Goal: Task Accomplishment & Management: Manage account settings

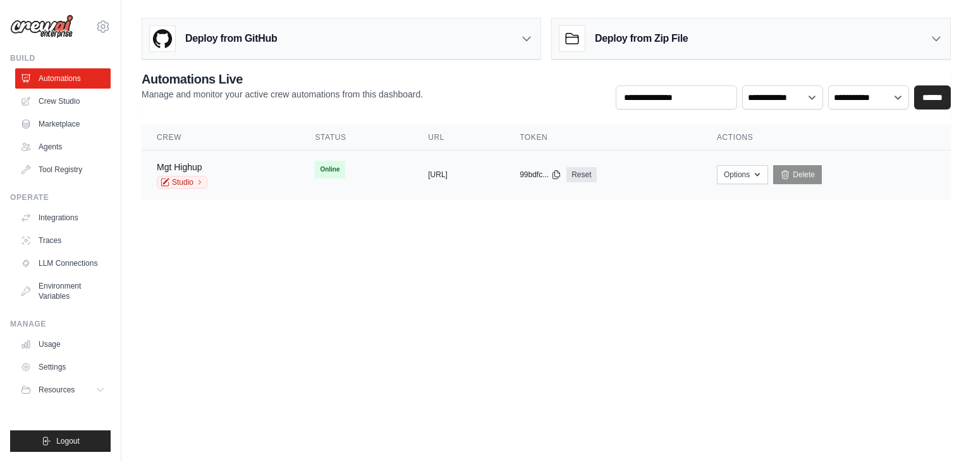
click at [413, 188] on td "copied https://global-news-update-v1-fa5a6" at bounding box center [459, 174] width 92 height 49
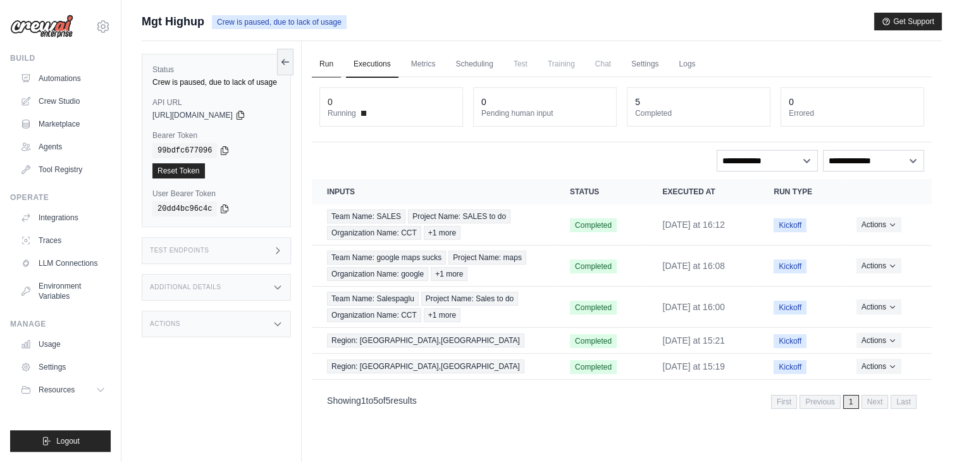
click at [324, 66] on link "Run" at bounding box center [326, 64] width 29 height 27
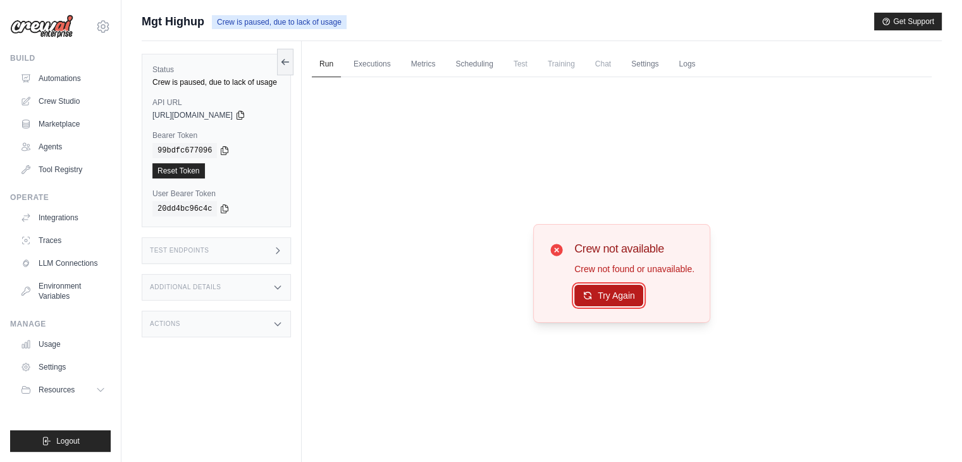
click at [590, 304] on button "Try Again" at bounding box center [608, 295] width 69 height 21
click at [598, 296] on button "Try Again" at bounding box center [608, 295] width 69 height 21
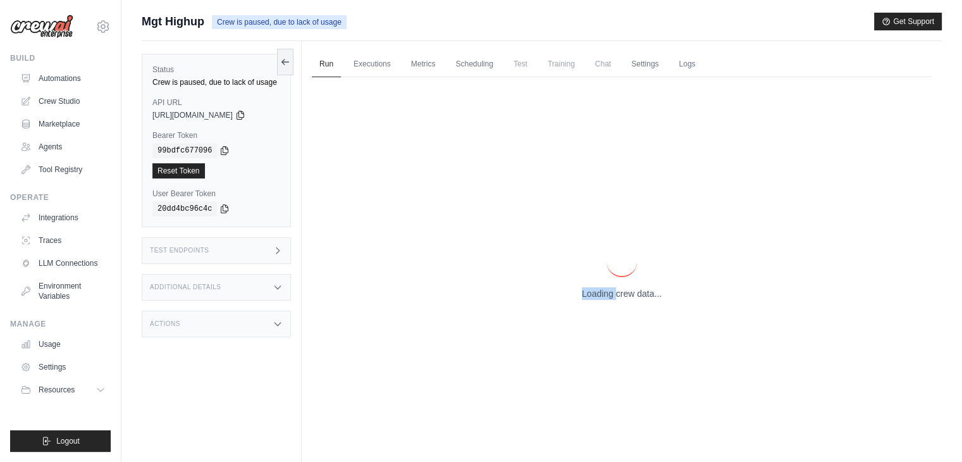
click at [598, 296] on p "Loading crew data..." at bounding box center [622, 293] width 80 height 13
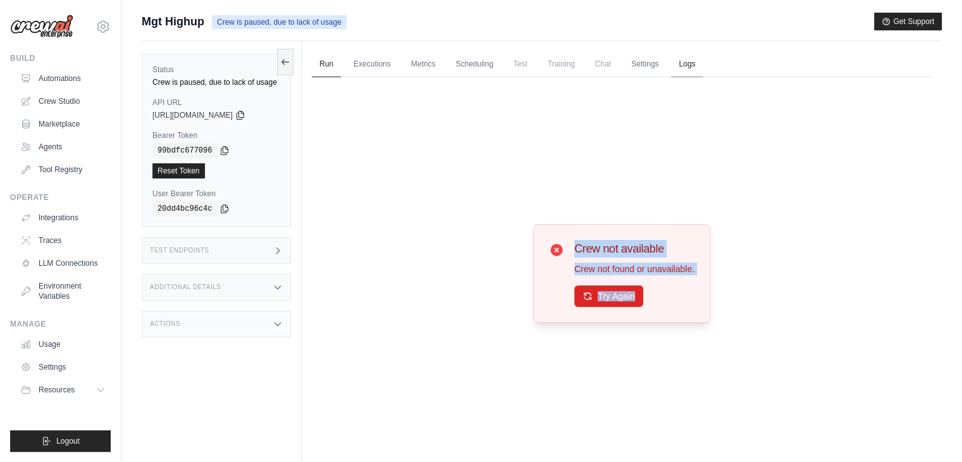
click at [683, 54] on link "Logs" at bounding box center [687, 64] width 32 height 27
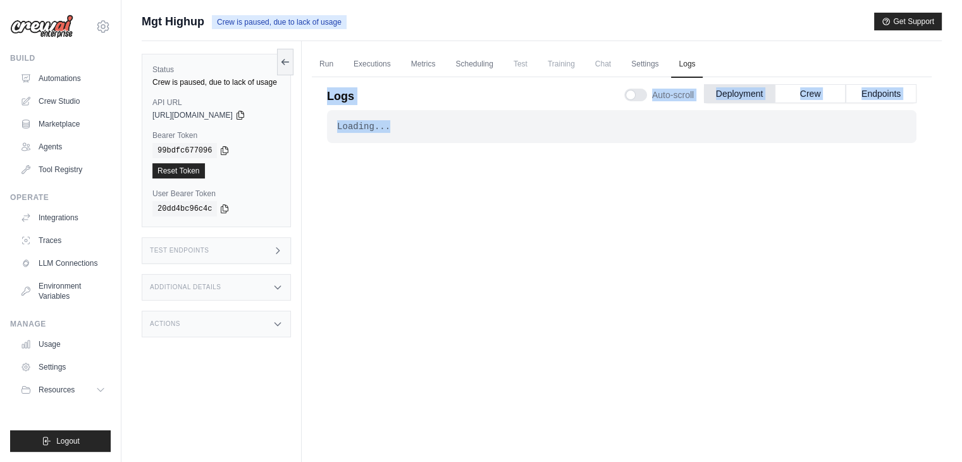
click at [618, 217] on div "Loading... . . . Paused" at bounding box center [621, 283] width 589 height 347
click at [463, 149] on div "Loading... . . . Paused" at bounding box center [621, 283] width 589 height 347
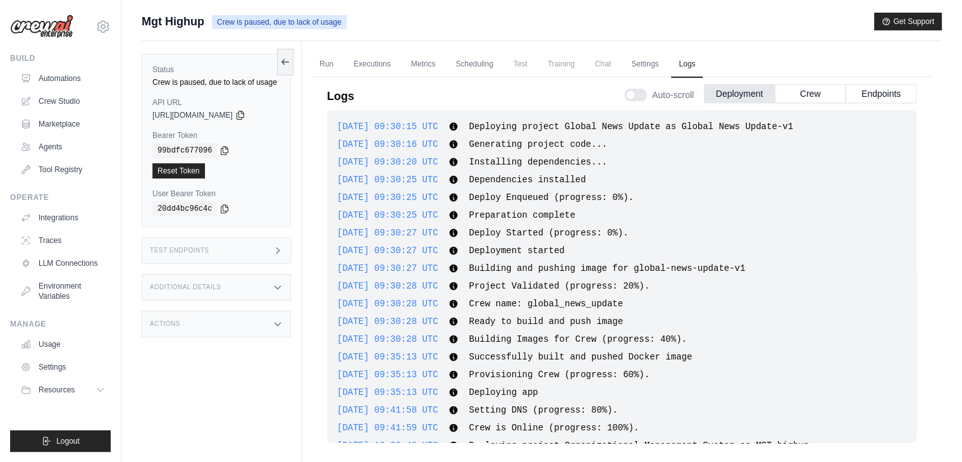
scroll to position [626, 0]
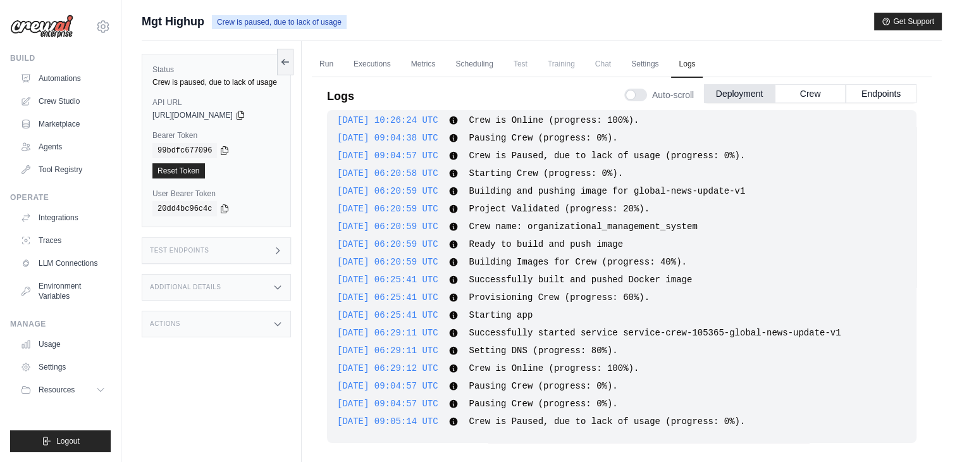
click at [473, 140] on div "2025-09-14 09:04:38 UTC Pausing Crew (progress: 0%). Show more Show less" at bounding box center [621, 138] width 569 height 13
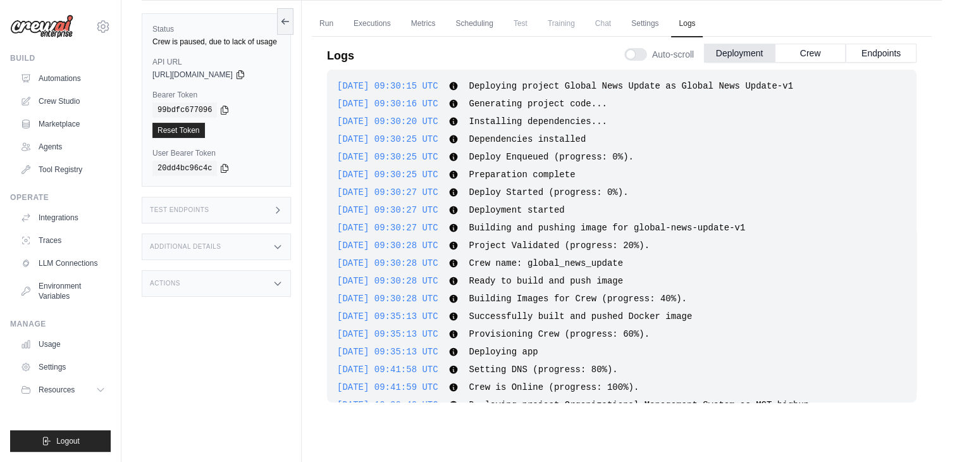
scroll to position [0, 0]
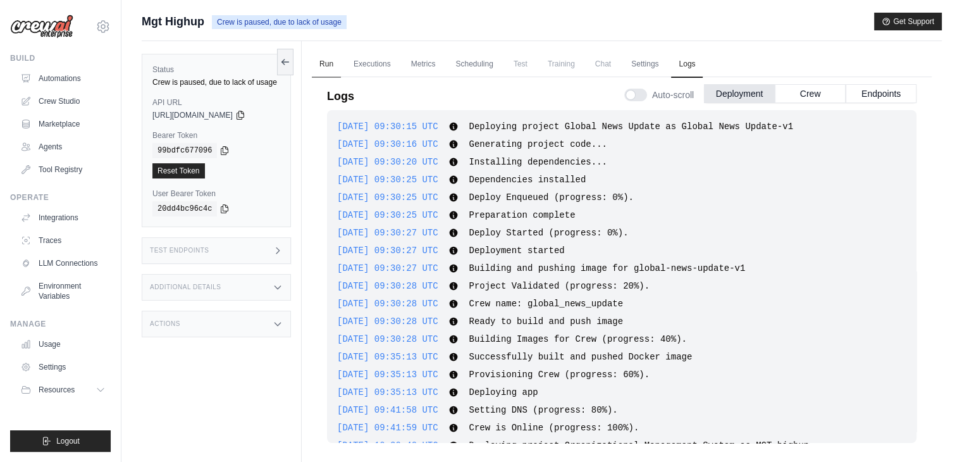
click at [337, 65] on link "Run" at bounding box center [326, 64] width 29 height 27
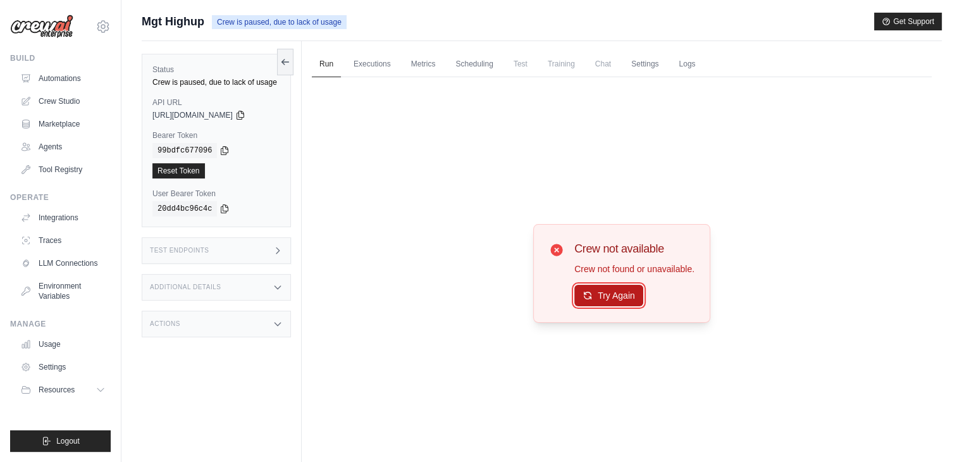
click at [607, 285] on button "Try Again" at bounding box center [608, 295] width 69 height 21
click at [621, 297] on button "Try Again" at bounding box center [608, 295] width 69 height 21
click at [572, 276] on div "Crew not available Crew not found or unavailable. Try Again" at bounding box center [621, 273] width 145 height 67
click at [617, 91] on div "Crew not available Crew not found or unavailable. Try Again" at bounding box center [622, 273] width 620 height 393
click at [623, 87] on div "Crew not available Crew not found or unavailable. Try Again" at bounding box center [622, 273] width 620 height 393
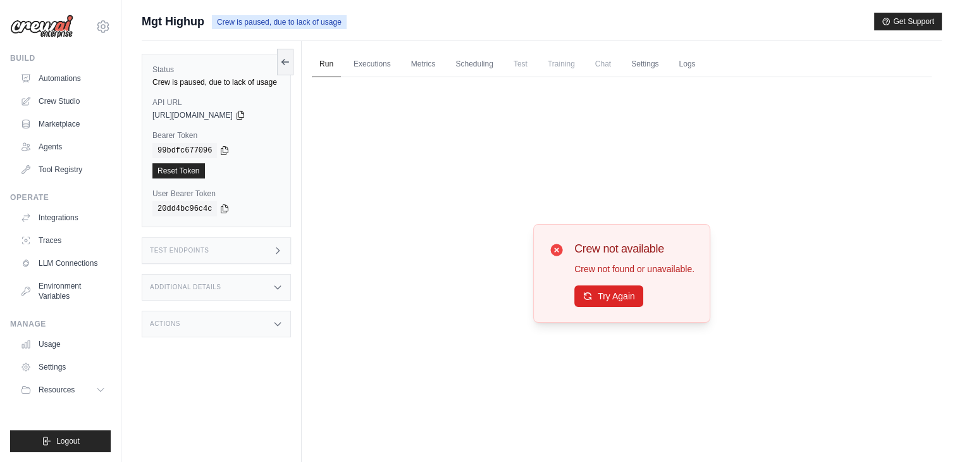
click at [632, 82] on div "Crew not available Crew not found or unavailable. Try Again" at bounding box center [622, 273] width 620 height 393
click at [648, 61] on link "Settings" at bounding box center [644, 64] width 42 height 27
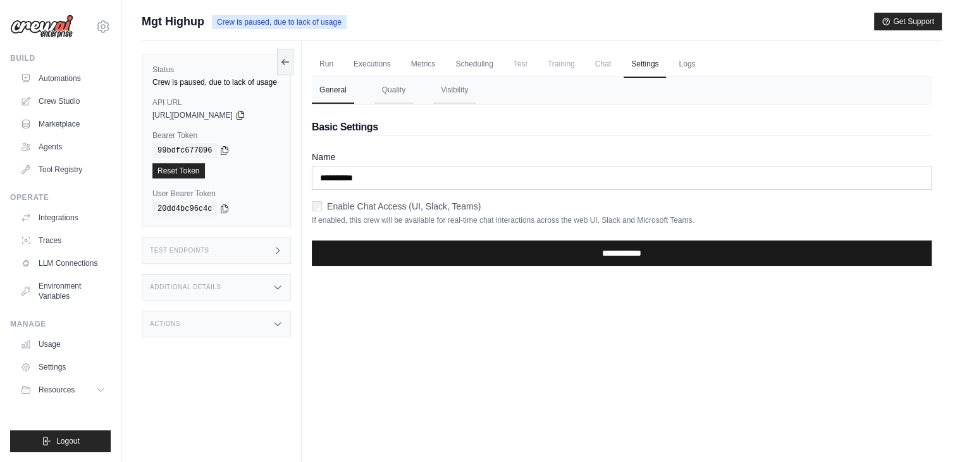
click at [585, 252] on input "**********" at bounding box center [622, 252] width 620 height 25
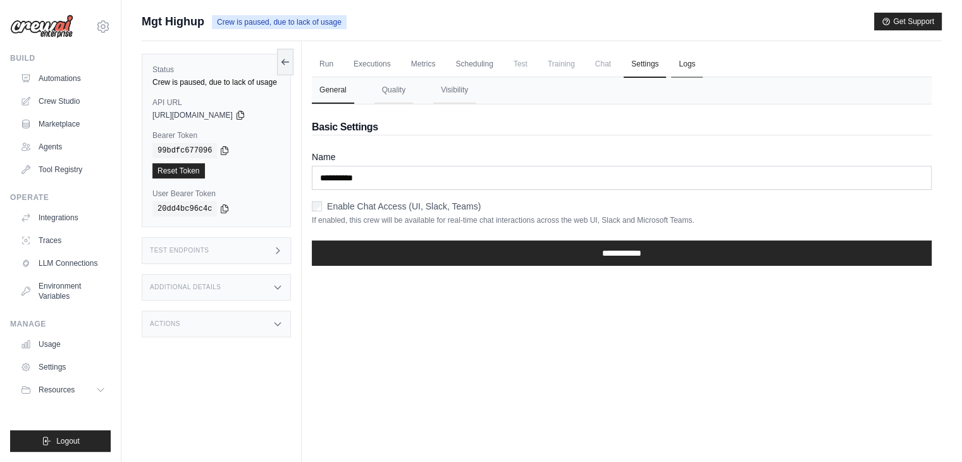
click at [697, 63] on link "Logs" at bounding box center [687, 64] width 32 height 27
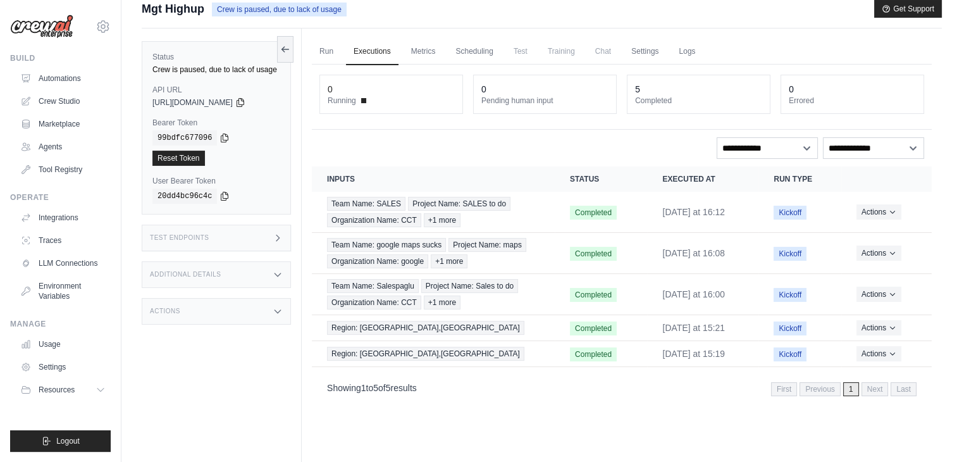
scroll to position [58, 0]
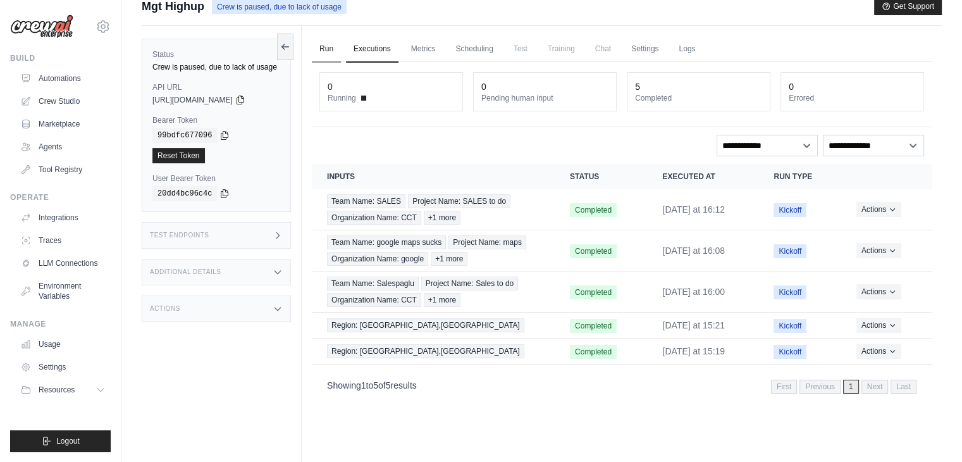
click at [335, 51] on link "Run" at bounding box center [326, 49] width 29 height 27
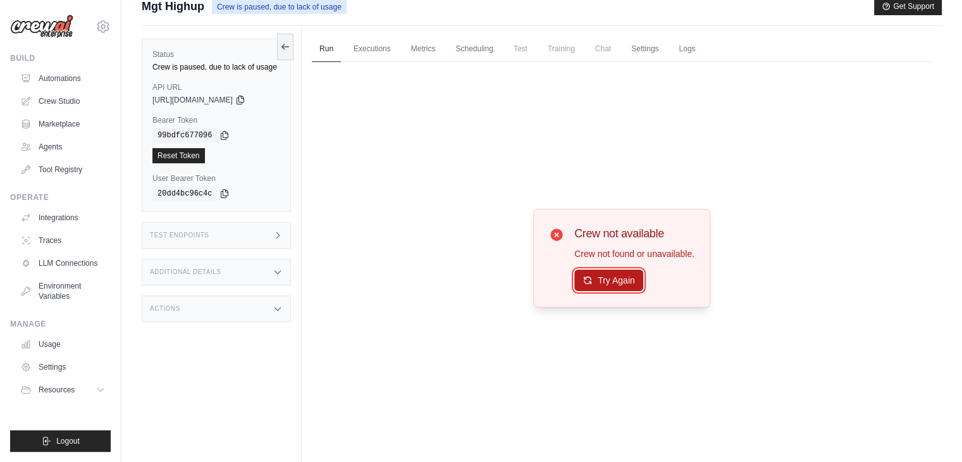
click at [605, 290] on button "Try Again" at bounding box center [608, 279] width 69 height 21
click at [605, 290] on button "Try Again" at bounding box center [608, 280] width 69 height 21
click at [693, 59] on link "Logs" at bounding box center [687, 49] width 32 height 27
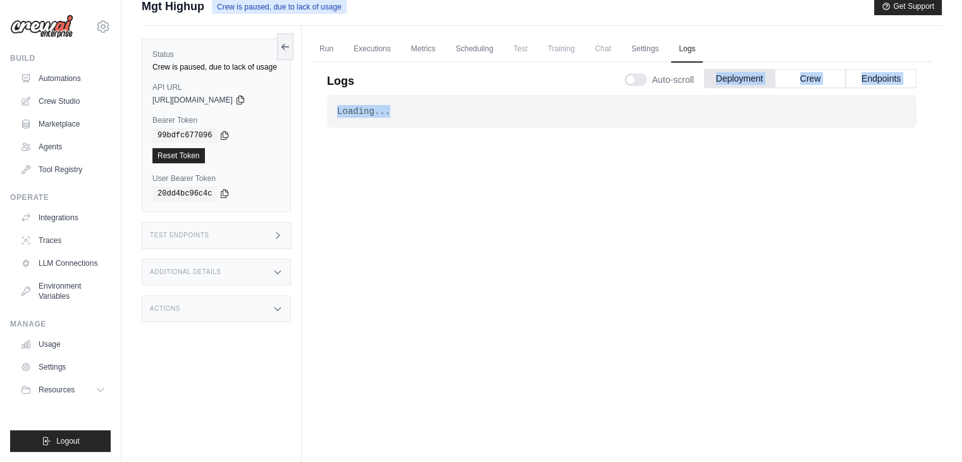
drag, startPoint x: 693, startPoint y: 59, endPoint x: 613, endPoint y: 269, distance: 225.1
click at [613, 269] on div "Logs Auto-scroll Deployment Crew Endpoints Loading... . . . Paused Now 1h 3h 6h…" at bounding box center [621, 250] width 589 height 383
click at [613, 269] on div "Loading... . . . Paused" at bounding box center [621, 268] width 589 height 347
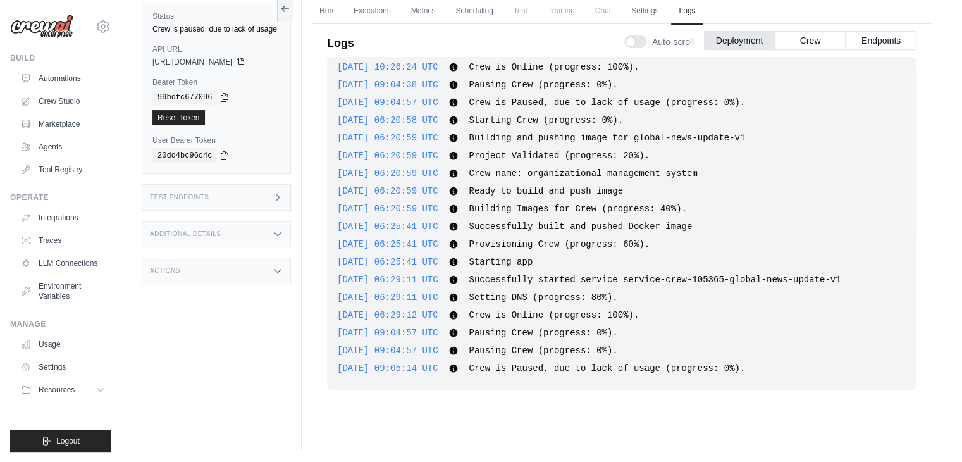
scroll to position [96, 0]
click at [558, 214] on div "2025-09-12 09:30:15 UTC Deploying project Global News Update as Global News Upd…" at bounding box center [621, 223] width 589 height 333
click at [655, 342] on div "2025-09-12 09:30:15 UTC Deploying project Global News Update as Global News Upd…" at bounding box center [621, 223] width 589 height 333
click at [691, 369] on span "Crew is Paused, due to lack of usage (progress: 0%)." at bounding box center [607, 368] width 276 height 10
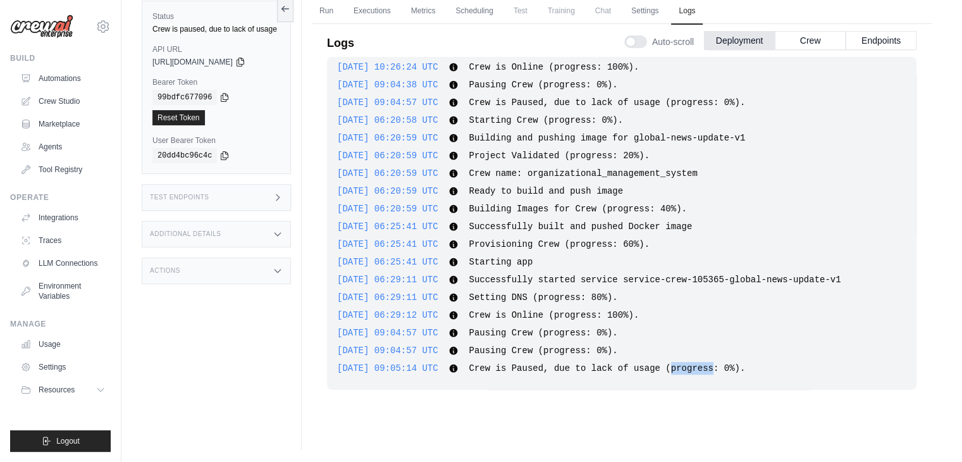
click at [691, 369] on span "Crew is Paused, due to lack of usage (progress: 0%)." at bounding box center [607, 368] width 276 height 10
click at [563, 390] on div "2025-09-12 09:30:15 UTC Deploying project Global News Update as Global News Upd…" at bounding box center [621, 230] width 589 height 347
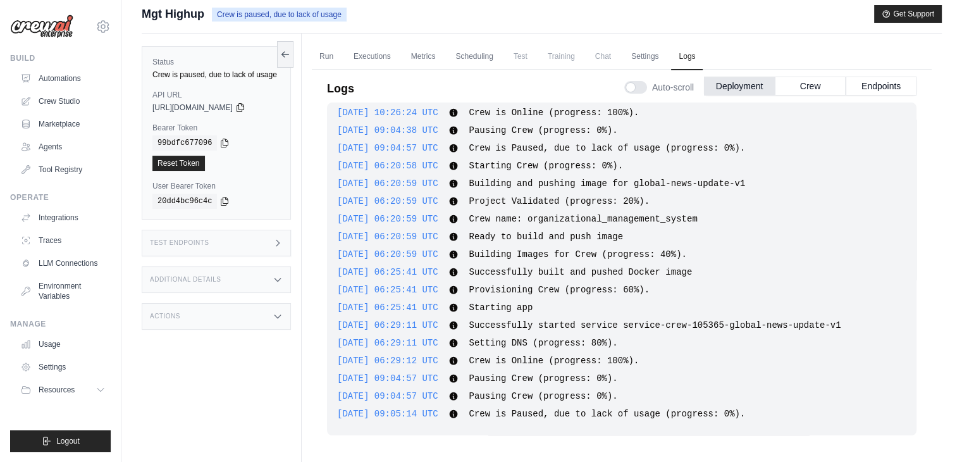
scroll to position [37, 0]
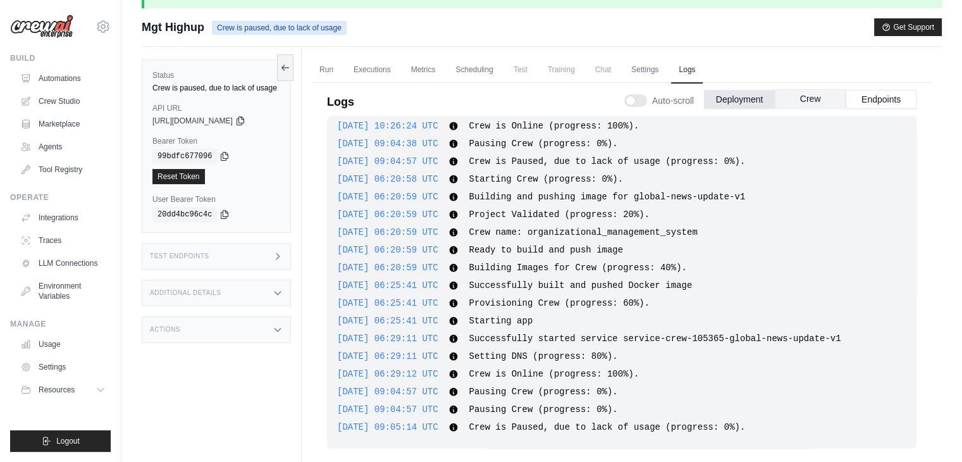
click at [809, 99] on button "Crew" at bounding box center [810, 98] width 71 height 19
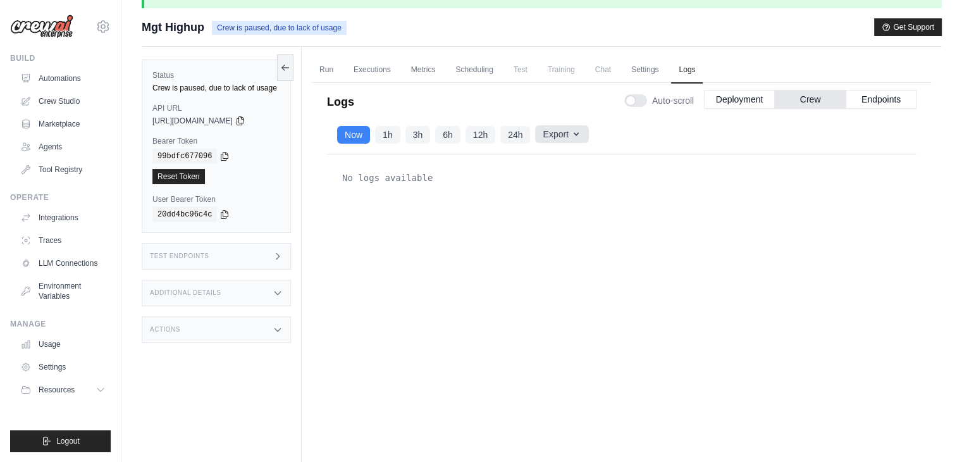
click at [572, 132] on icon "button" at bounding box center [576, 134] width 10 height 10
click at [644, 180] on div "No logs available" at bounding box center [621, 177] width 569 height 25
click at [645, 64] on link "Settings" at bounding box center [644, 70] width 42 height 27
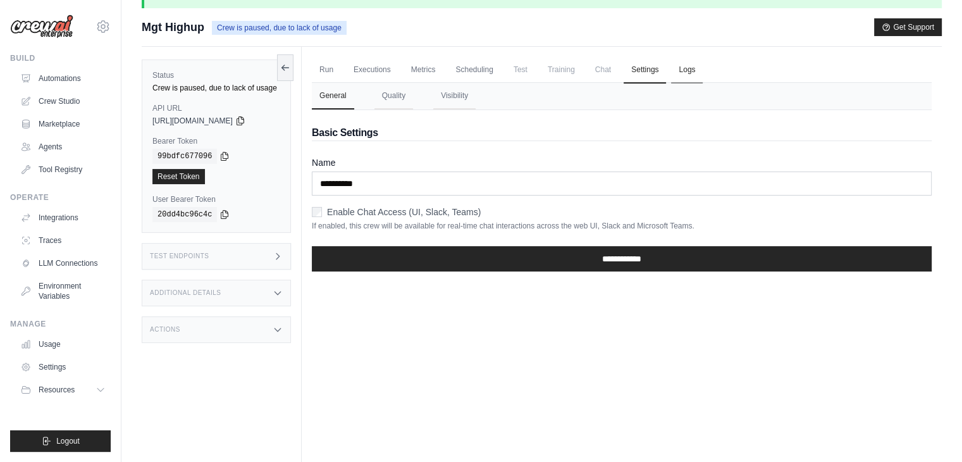
click at [672, 63] on link "Logs" at bounding box center [687, 70] width 32 height 27
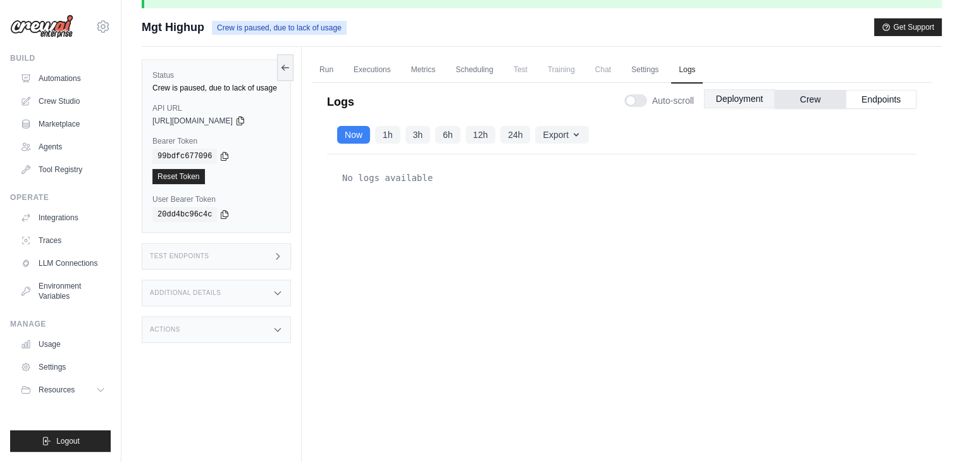
click at [760, 90] on button "Deployment" at bounding box center [739, 98] width 71 height 19
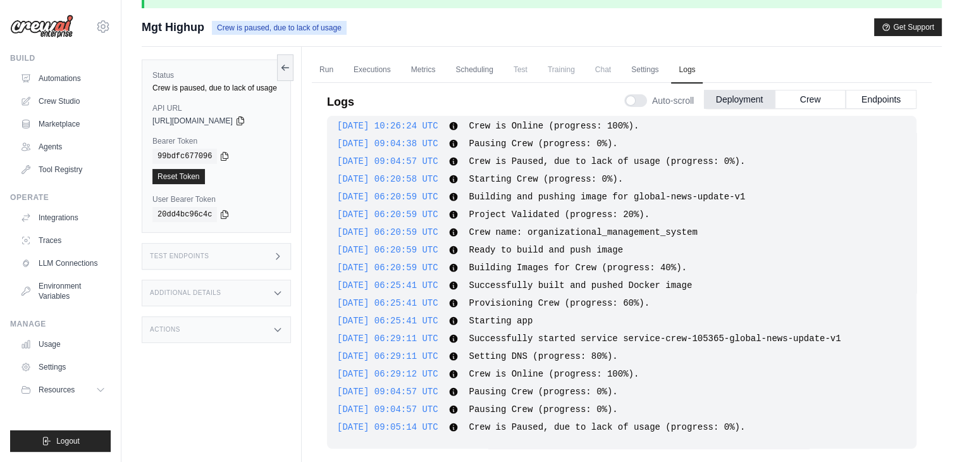
scroll to position [96, 0]
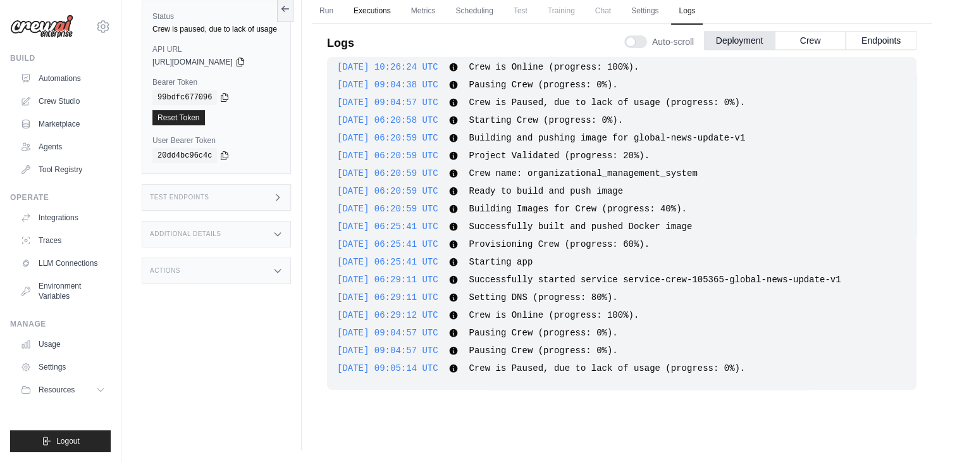
click at [372, 13] on link "Executions" at bounding box center [372, 11] width 52 height 27
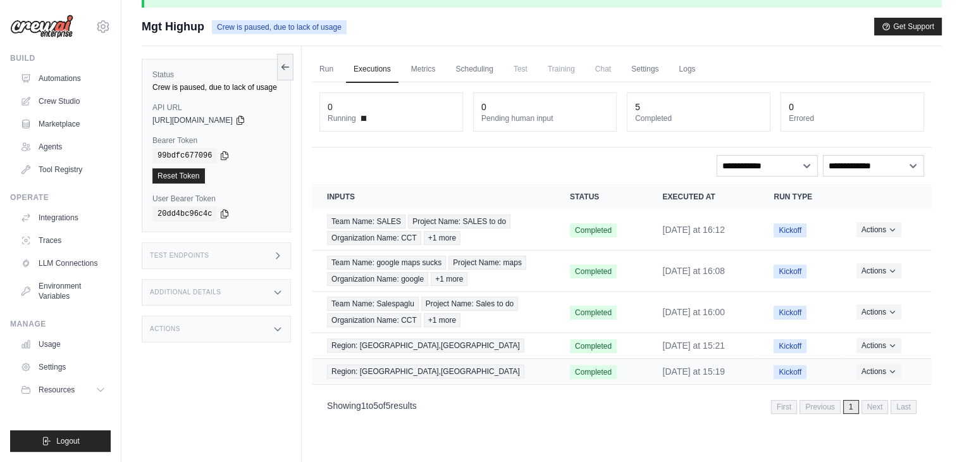
scroll to position [30, 0]
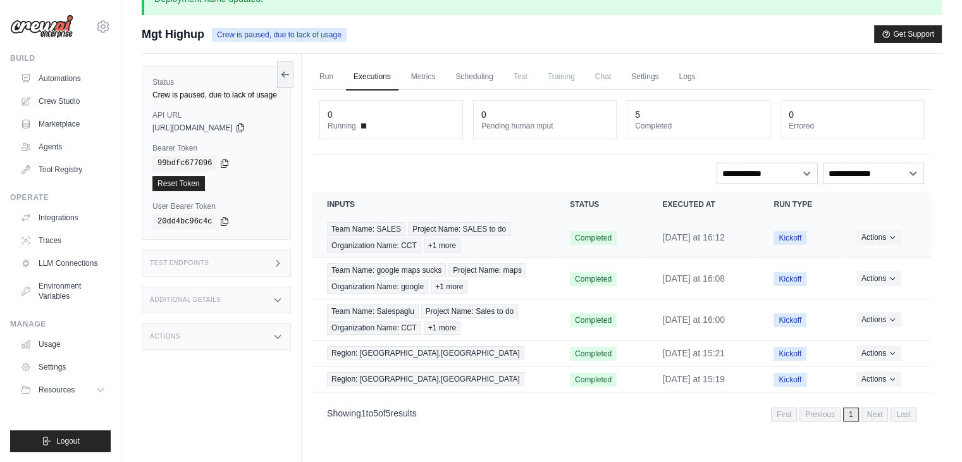
click at [895, 247] on td "Actions View Details Delete" at bounding box center [886, 237] width 90 height 41
click at [895, 242] on button "Actions" at bounding box center [878, 236] width 45 height 15
click at [438, 69] on link "Metrics" at bounding box center [423, 77] width 40 height 27
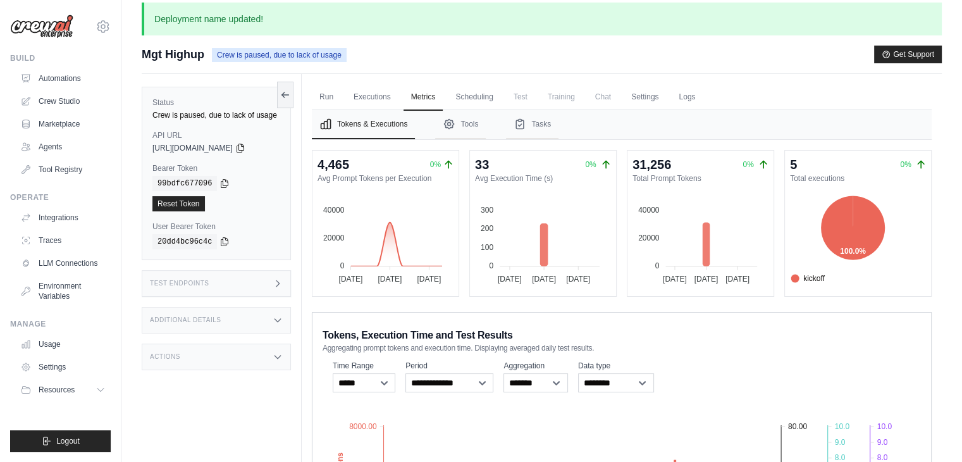
scroll to position [199, 0]
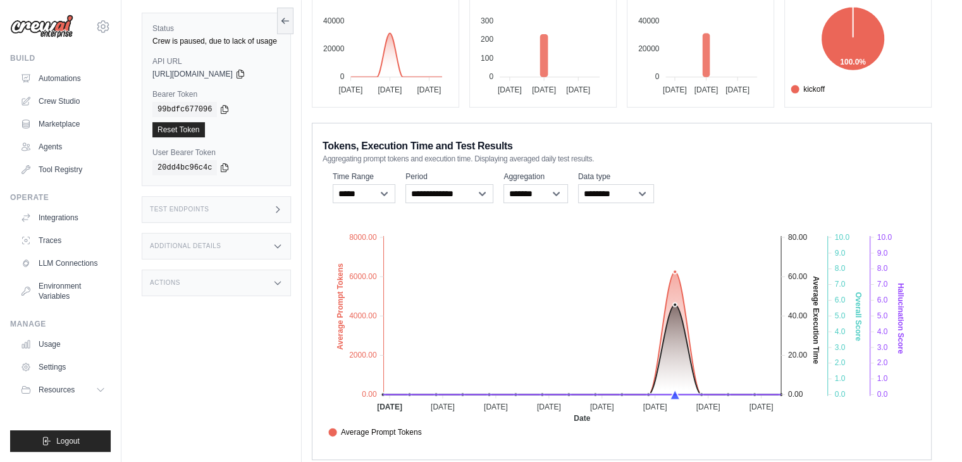
click at [671, 309] on foreignobject "Average Prompt Tokens Average Execution Time Score Hallucination Score Crew Ver…" at bounding box center [621, 328] width 598 height 221
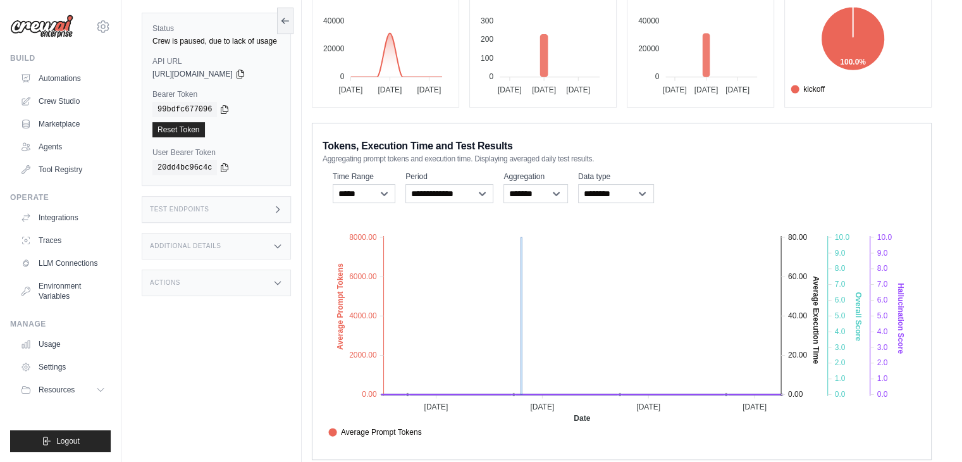
drag, startPoint x: 567, startPoint y: 352, endPoint x: 522, endPoint y: 335, distance: 47.8
click at [522, 335] on foreignobject "Average Prompt Tokens Average Execution Time Score Hallucination Score Crew Ver…" at bounding box center [621, 328] width 598 height 221
click at [685, 329] on foreignobject "Average Prompt Tokens Average Execution Time Score Hallucination Score Crew Ver…" at bounding box center [621, 328] width 598 height 221
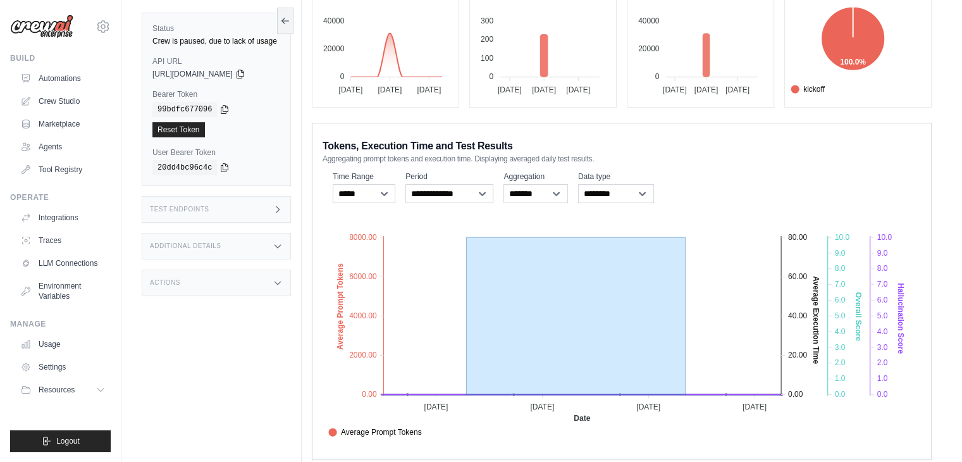
drag, startPoint x: 685, startPoint y: 329, endPoint x: 465, endPoint y: 366, distance: 223.2
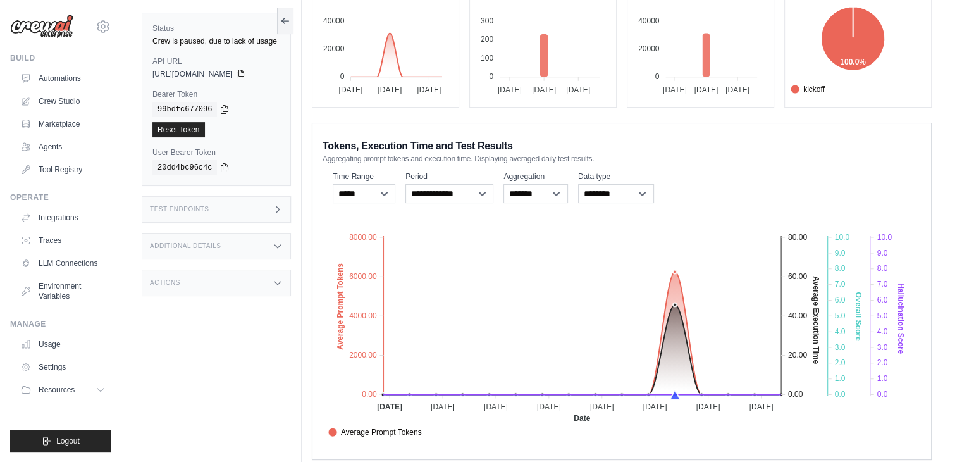
click at [677, 384] on foreignobject "Average Prompt Tokens Average Execution Time Score Hallucination Score Crew Ver…" at bounding box center [621, 328] width 598 height 221
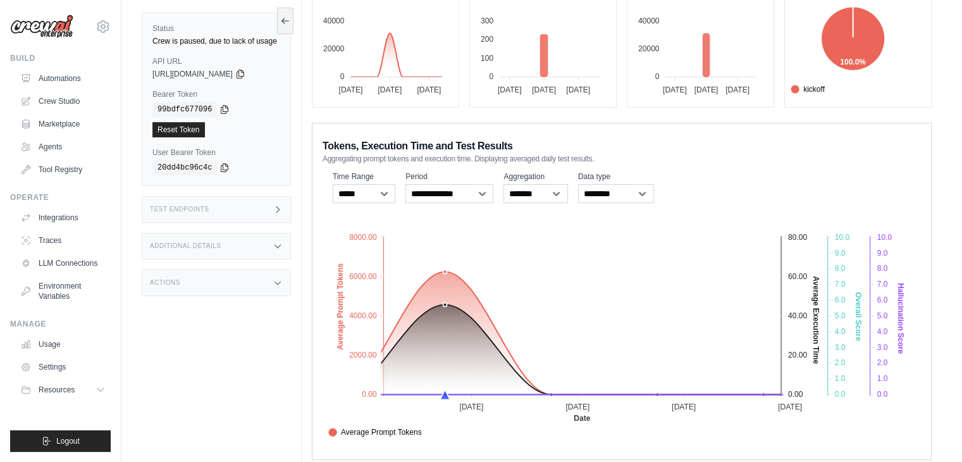
drag, startPoint x: 536, startPoint y: 361, endPoint x: 572, endPoint y: 355, distance: 36.5
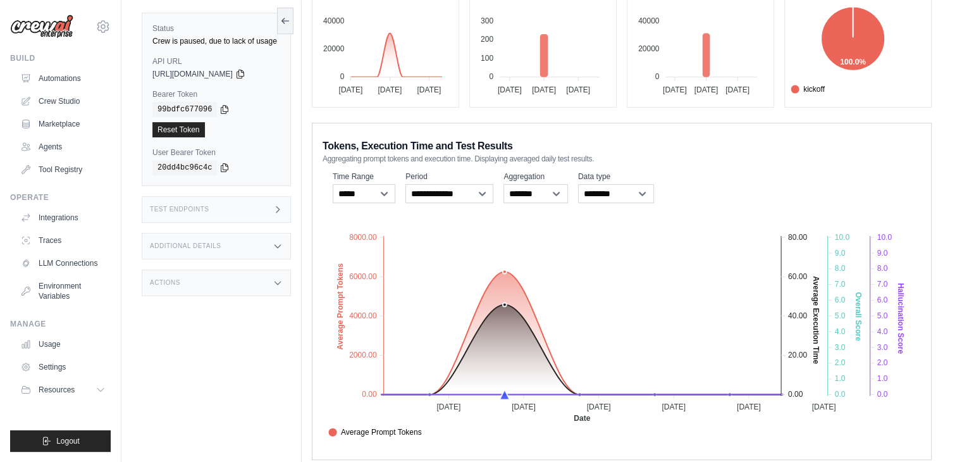
scroll to position [0, 0]
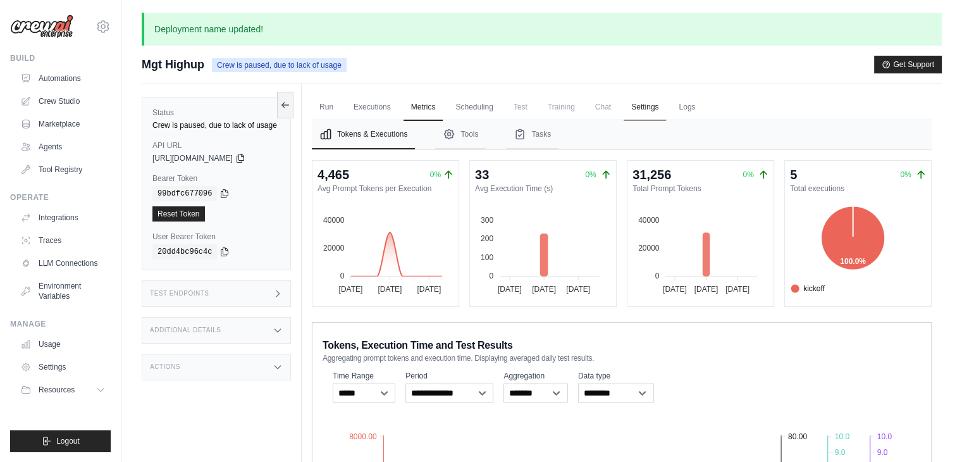
click at [656, 97] on link "Settings" at bounding box center [644, 107] width 42 height 27
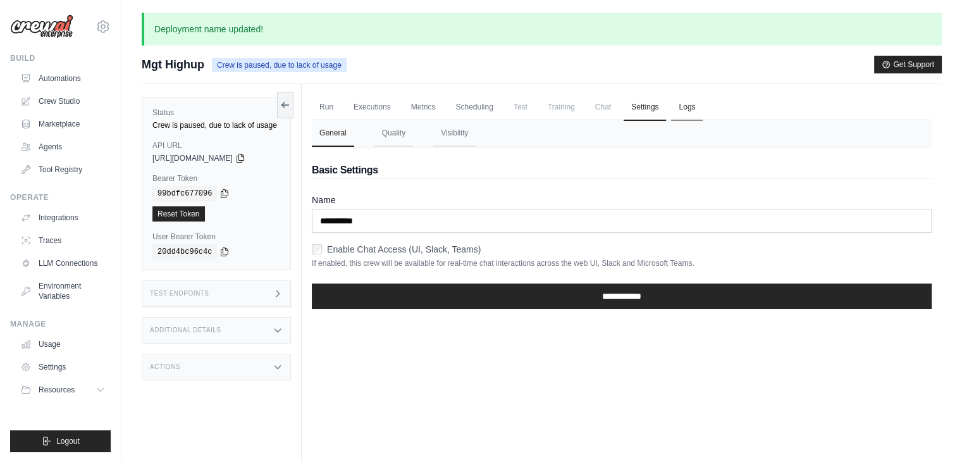
click at [680, 99] on link "Logs" at bounding box center [687, 107] width 32 height 27
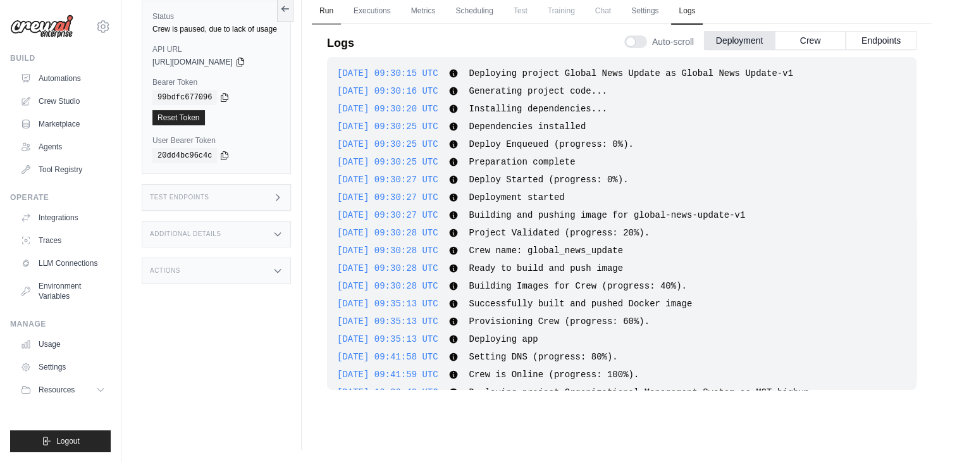
click at [313, 20] on link "Run" at bounding box center [326, 11] width 29 height 27
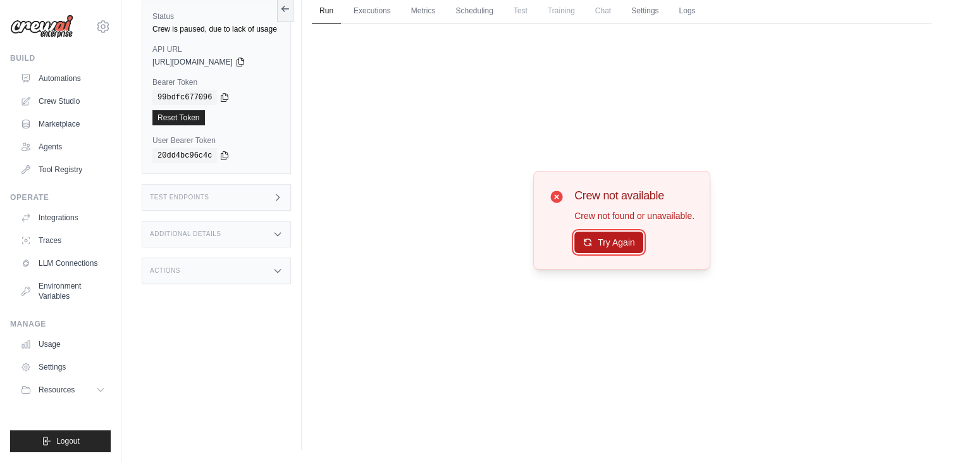
click at [615, 245] on button "Try Again" at bounding box center [608, 241] width 69 height 21
click at [615, 245] on button "Try Again" at bounding box center [608, 242] width 69 height 21
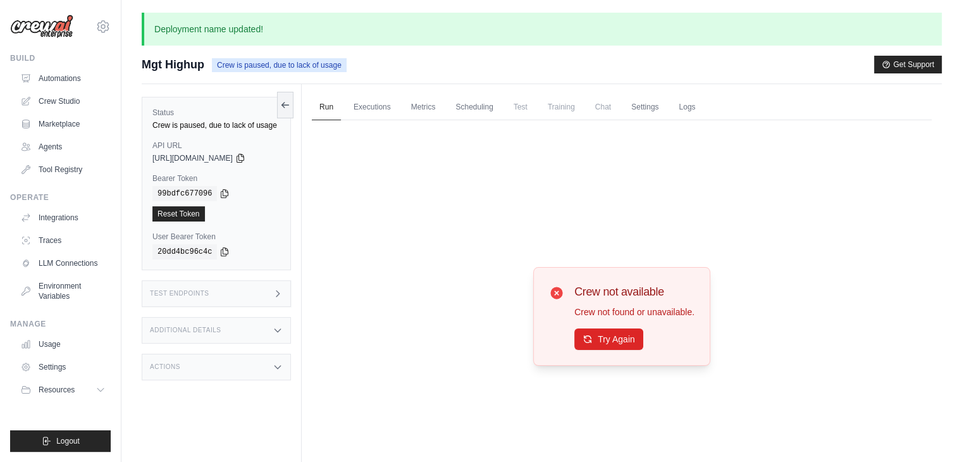
click at [247, 70] on span "Crew is paused, due to lack of usage" at bounding box center [279, 65] width 135 height 14
click at [360, 109] on link "Executions" at bounding box center [372, 107] width 52 height 27
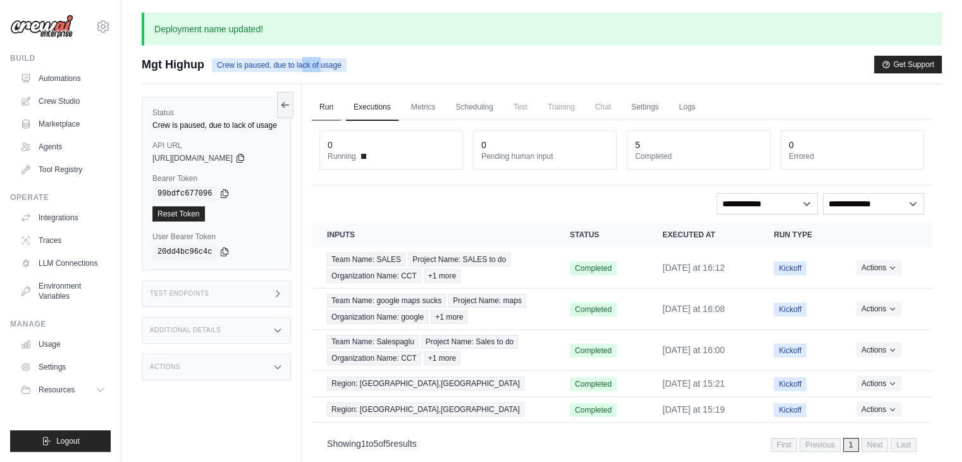
click at [336, 115] on link "Run" at bounding box center [326, 107] width 29 height 27
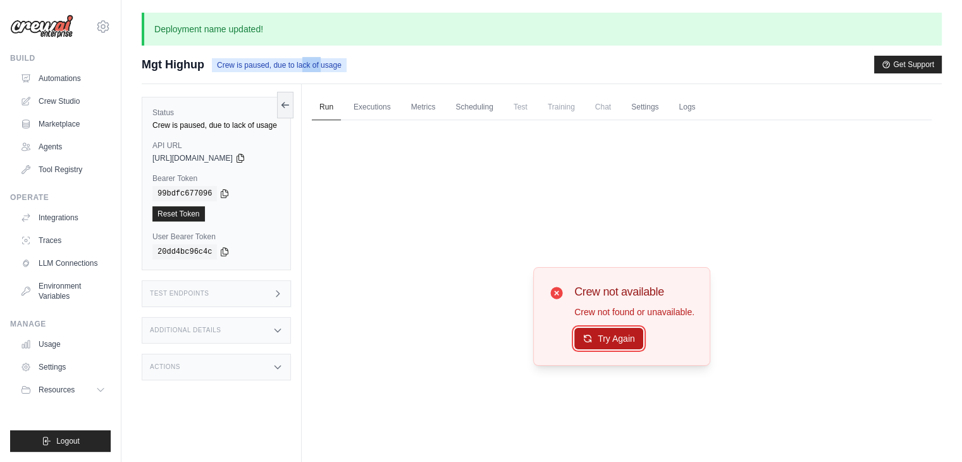
click at [615, 339] on button "Try Again" at bounding box center [608, 338] width 69 height 21
click at [623, 345] on button "Try Again" at bounding box center [608, 338] width 69 height 21
click at [620, 338] on button "Try Again" at bounding box center [608, 338] width 69 height 21
click at [484, 110] on link "Scheduling" at bounding box center [474, 107] width 52 height 27
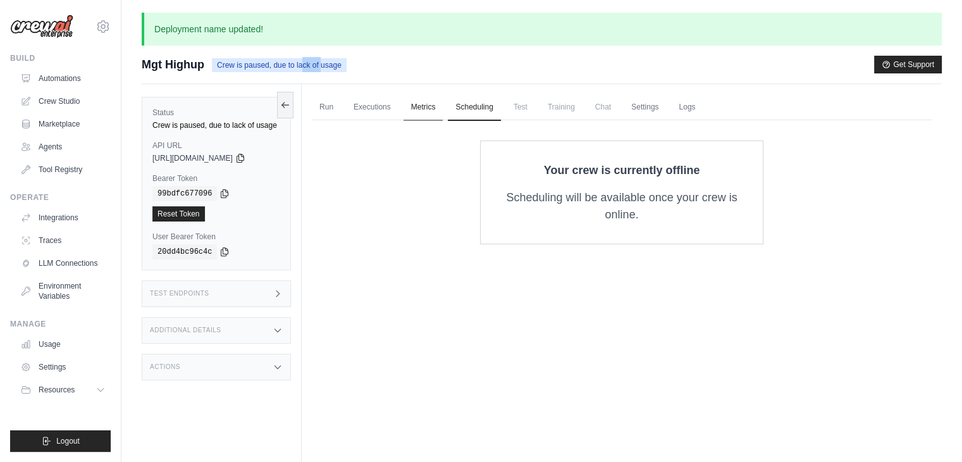
click at [417, 114] on link "Metrics" at bounding box center [423, 107] width 40 height 27
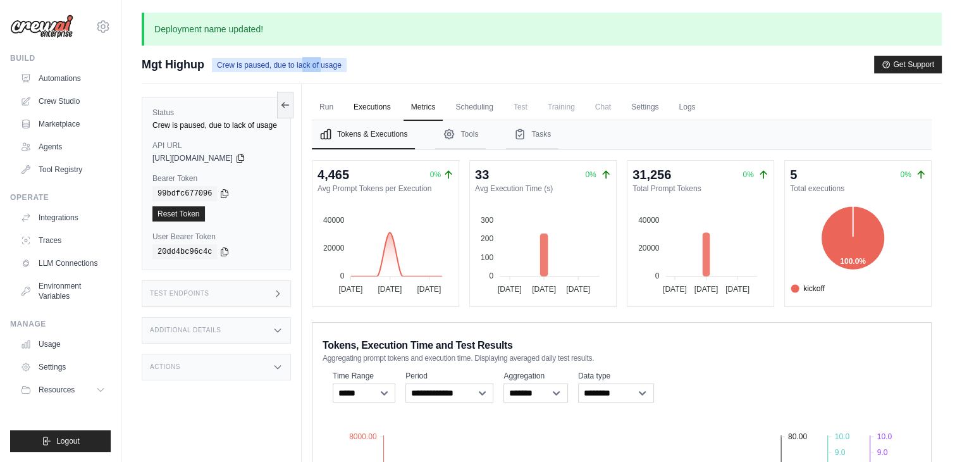
click at [383, 104] on link "Executions" at bounding box center [372, 107] width 52 height 27
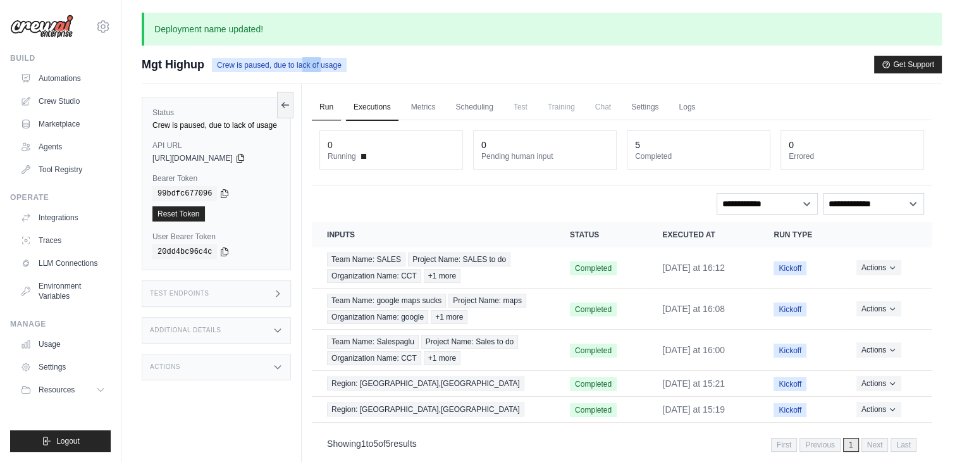
click at [318, 106] on link "Run" at bounding box center [326, 107] width 29 height 27
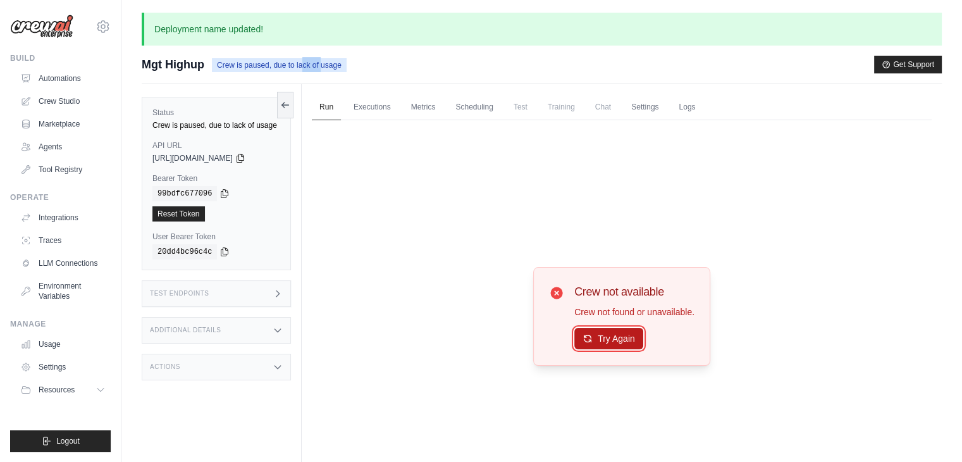
click at [614, 337] on button "Try Again" at bounding box center [608, 338] width 69 height 21
click at [76, 41] on div "zaidsyed2626@gmail.com Settings Build Automations Crew Studio Marketplace" at bounding box center [60, 231] width 121 height 462
click at [64, 32] on img at bounding box center [41, 27] width 63 height 24
click at [99, 33] on icon at bounding box center [102, 26] width 15 height 15
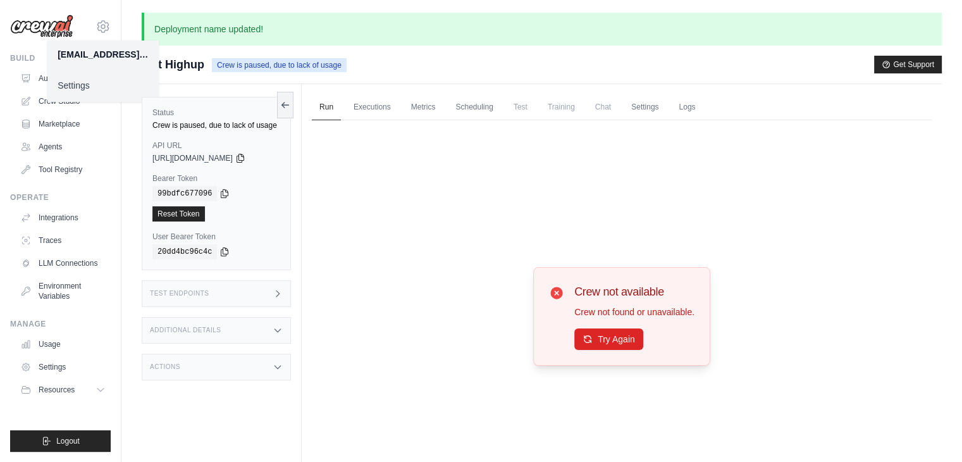
click at [94, 46] on div "[EMAIL_ADDRESS][DOMAIN_NAME]" at bounding box center [102, 54] width 111 height 28
click at [86, 80] on link "Settings" at bounding box center [102, 85] width 111 height 23
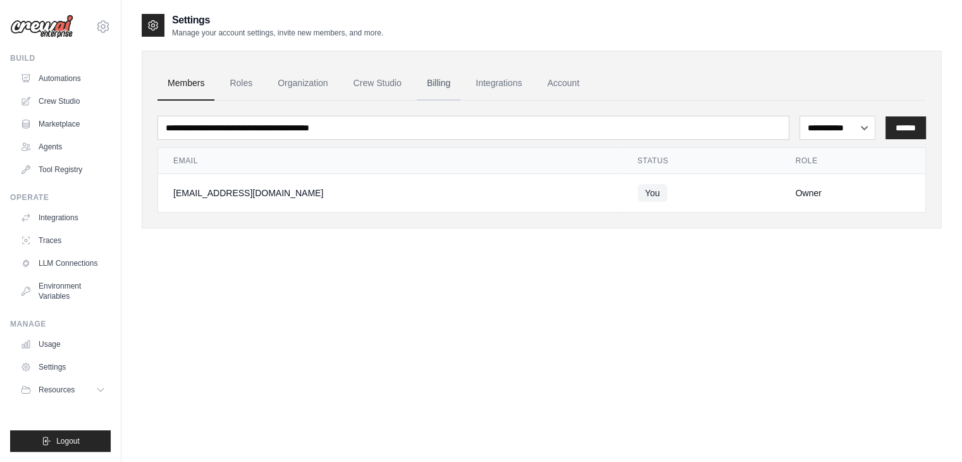
click at [427, 80] on link "Billing" at bounding box center [439, 83] width 44 height 34
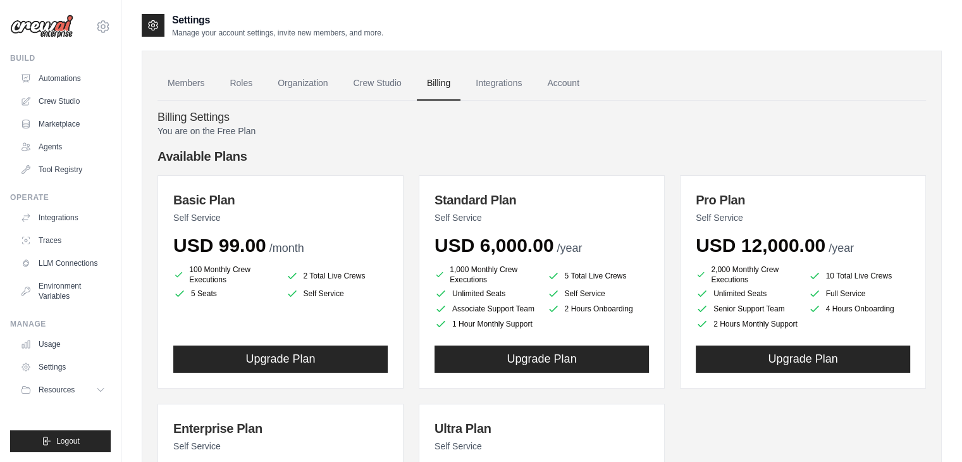
click at [310, 297] on li "Self Service" at bounding box center [337, 293] width 102 height 13
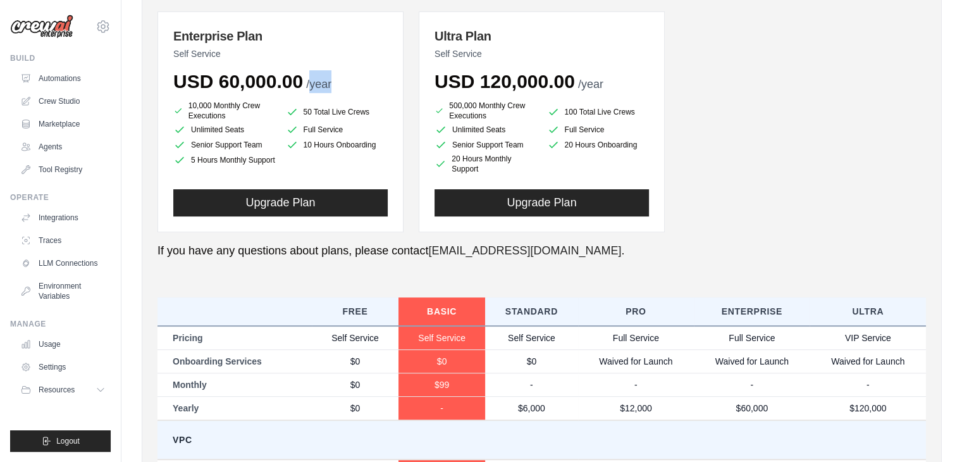
click at [310, 297] on div "You are on the Free Plan Available Plans Basic Plan Self Service USD 99.00 /mon…" at bounding box center [541, 225] width 768 height 985
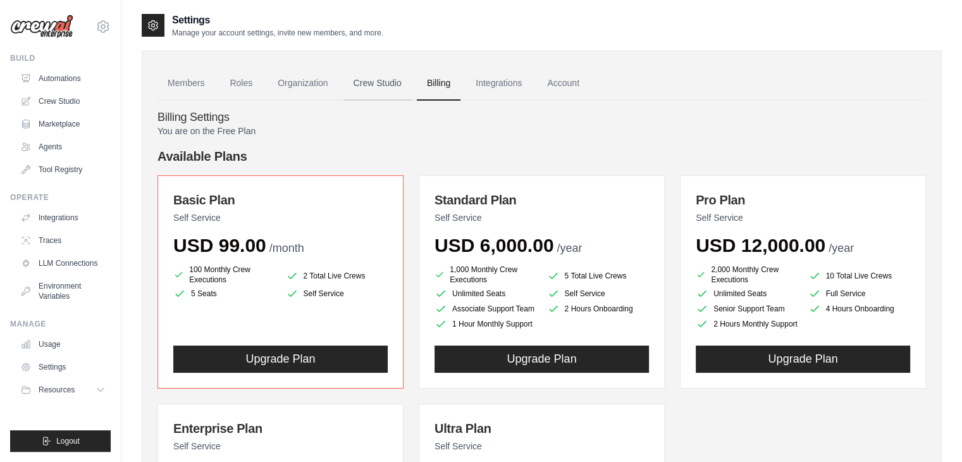
click at [390, 82] on link "Crew Studio" at bounding box center [377, 83] width 68 height 34
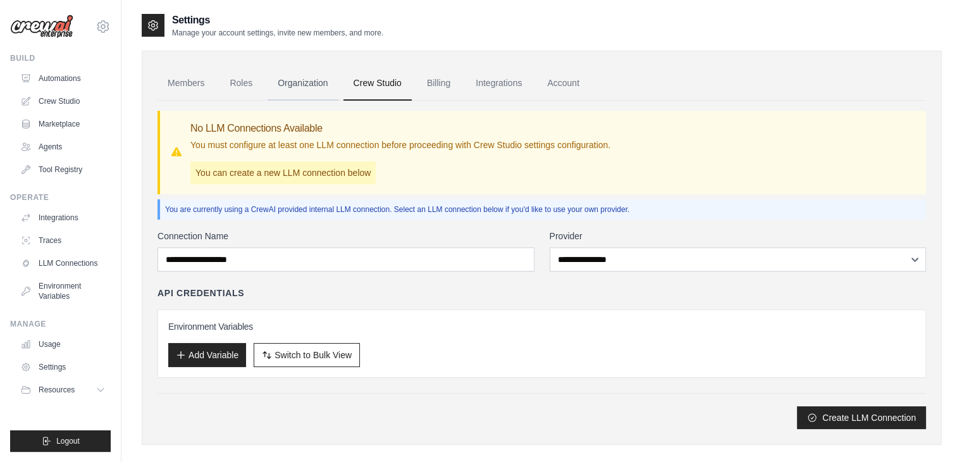
click at [298, 92] on link "Organization" at bounding box center [302, 83] width 70 height 34
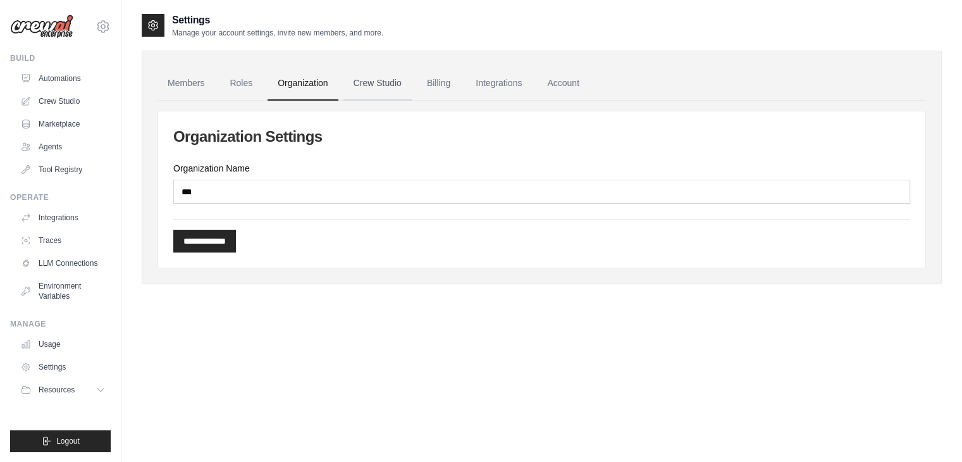
click at [370, 80] on link "Crew Studio" at bounding box center [377, 83] width 68 height 34
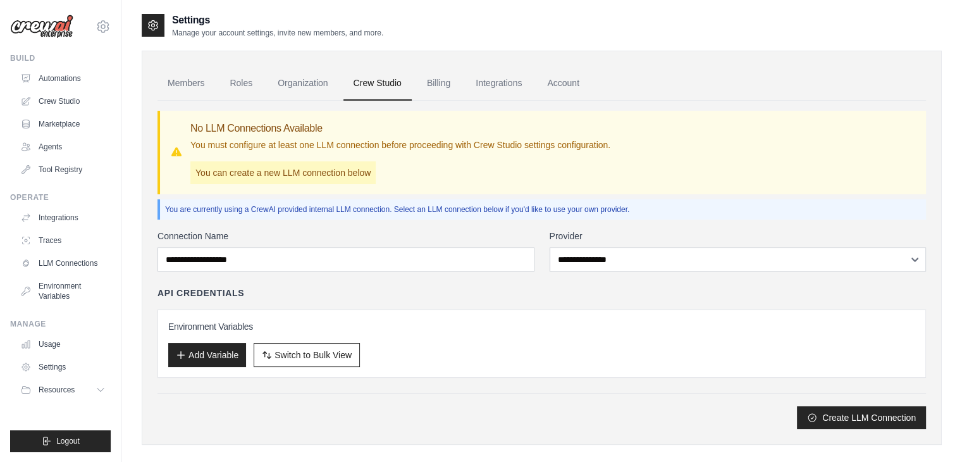
scroll to position [25, 0]
